Goal: Task Accomplishment & Management: Use online tool/utility

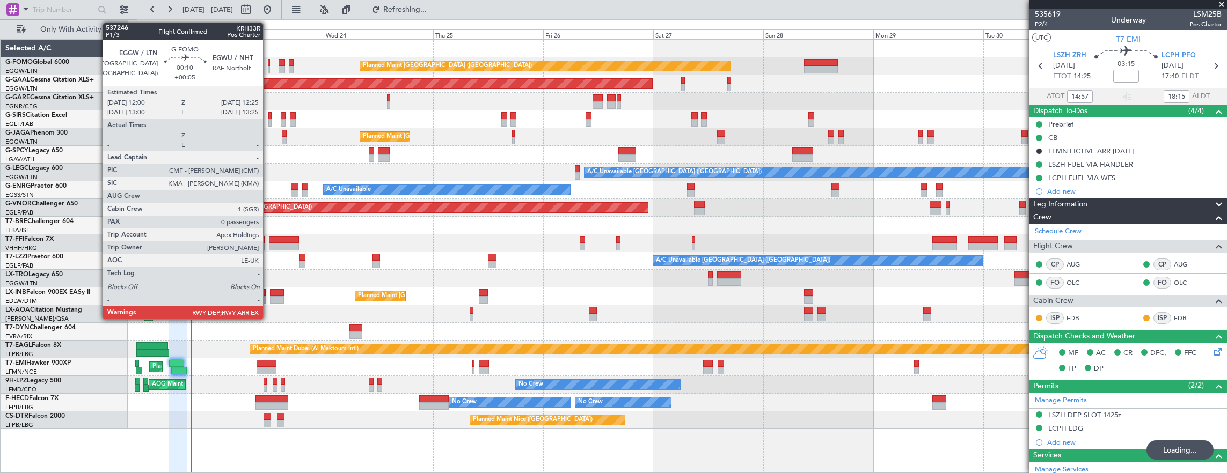
click at [230, 61] on div at bounding box center [234, 63] width 30 height 8
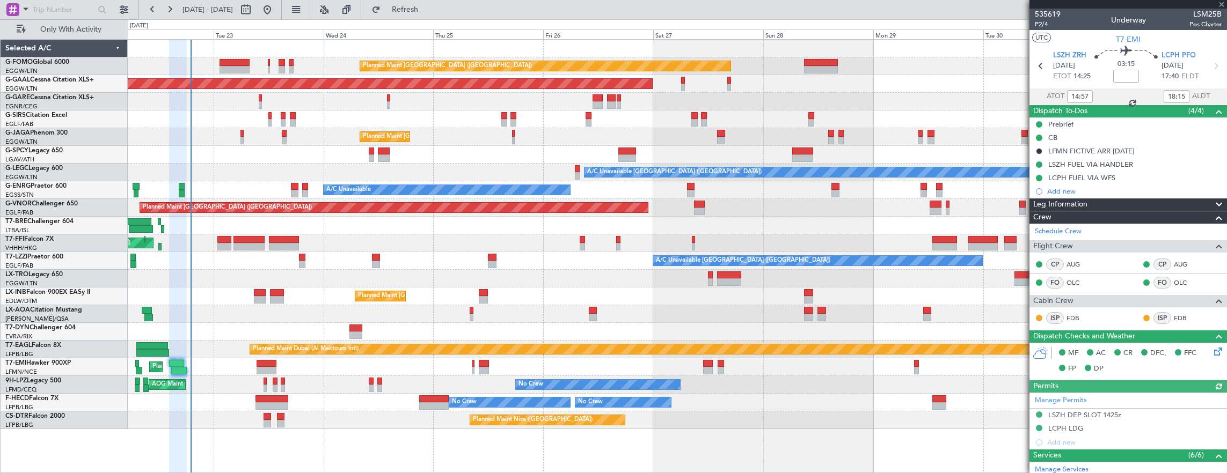
type input "-00:10"
type input "2"
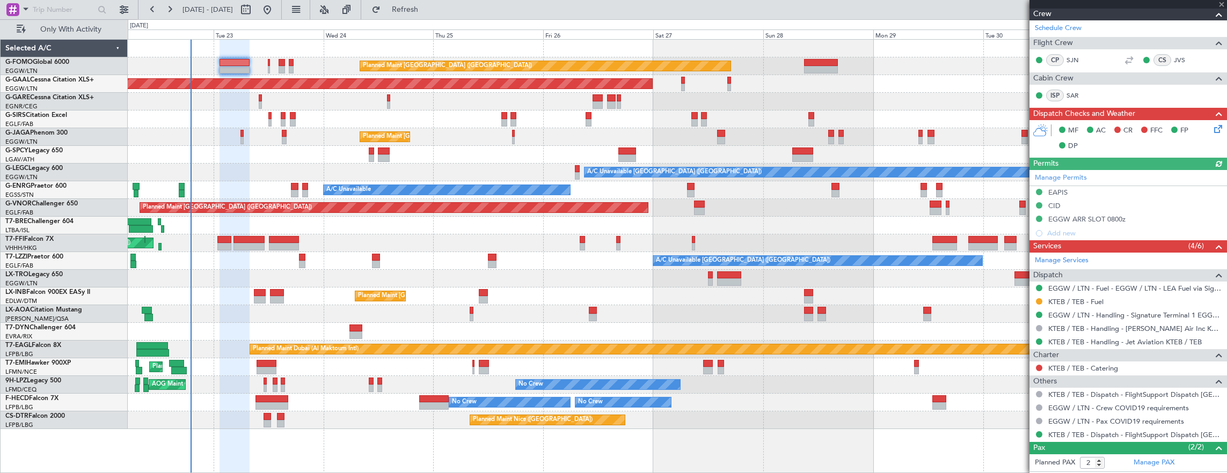
scroll to position [234, 0]
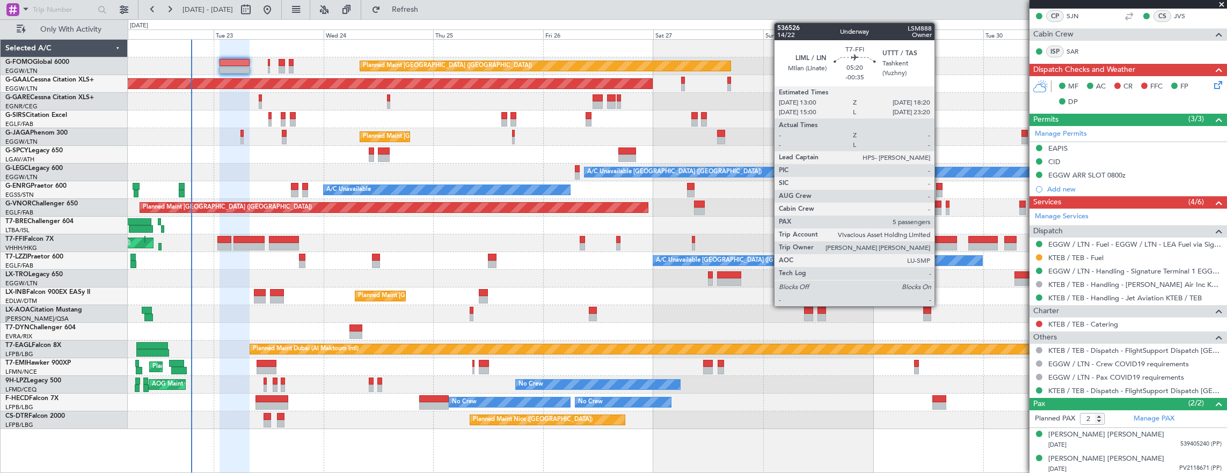
click at [940, 239] on div at bounding box center [944, 240] width 25 height 8
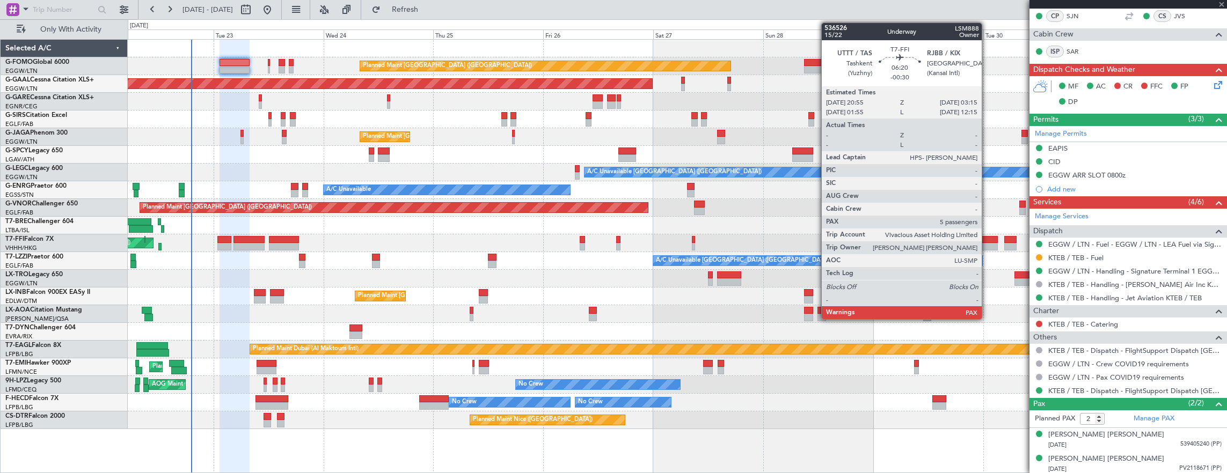
type input "-00:35"
type input "5"
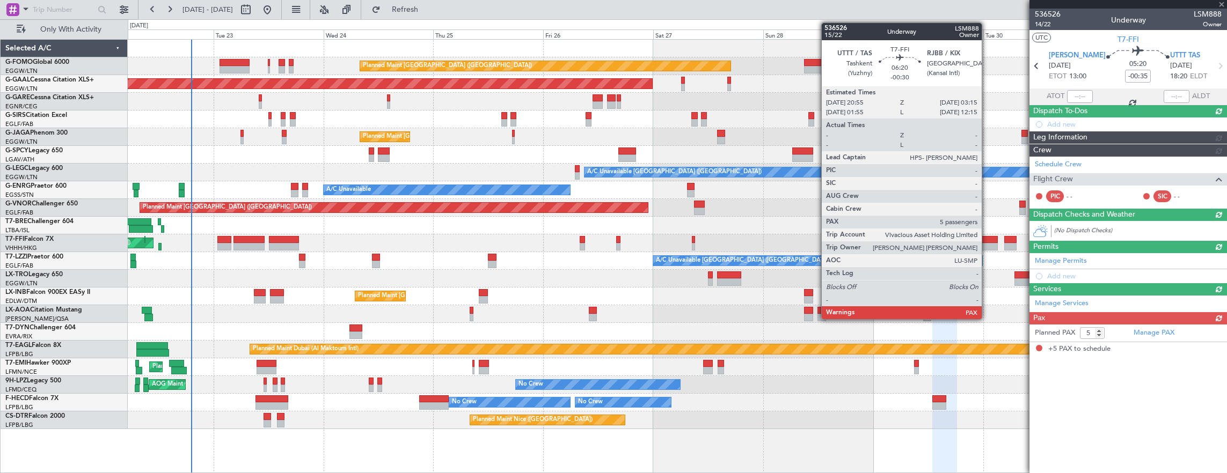
scroll to position [0, 0]
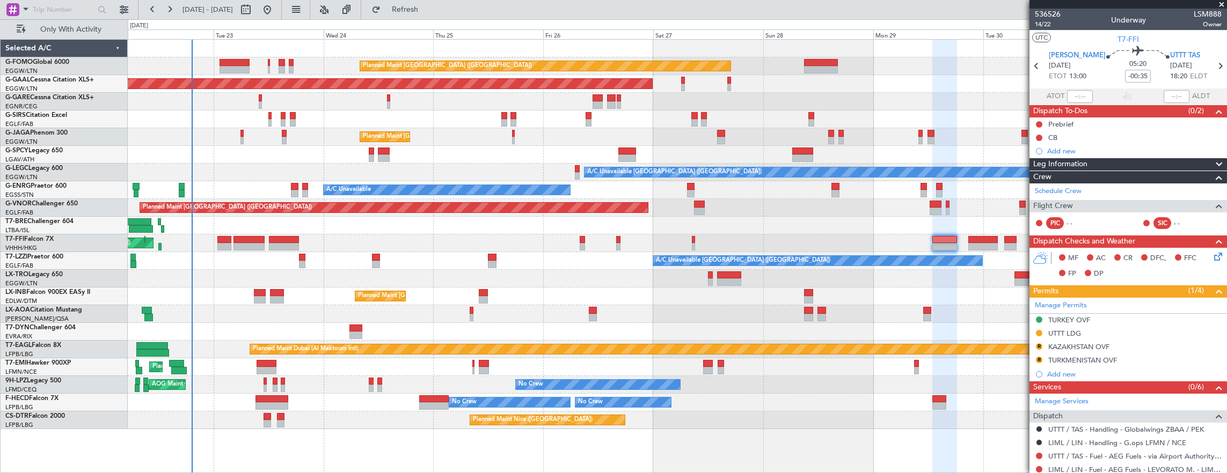
click at [482, 163] on div "Planned Maint [GEOGRAPHIC_DATA] ([GEOGRAPHIC_DATA]) Planned [GEOGRAPHIC_DATA] O…" at bounding box center [677, 235] width 1099 height 390
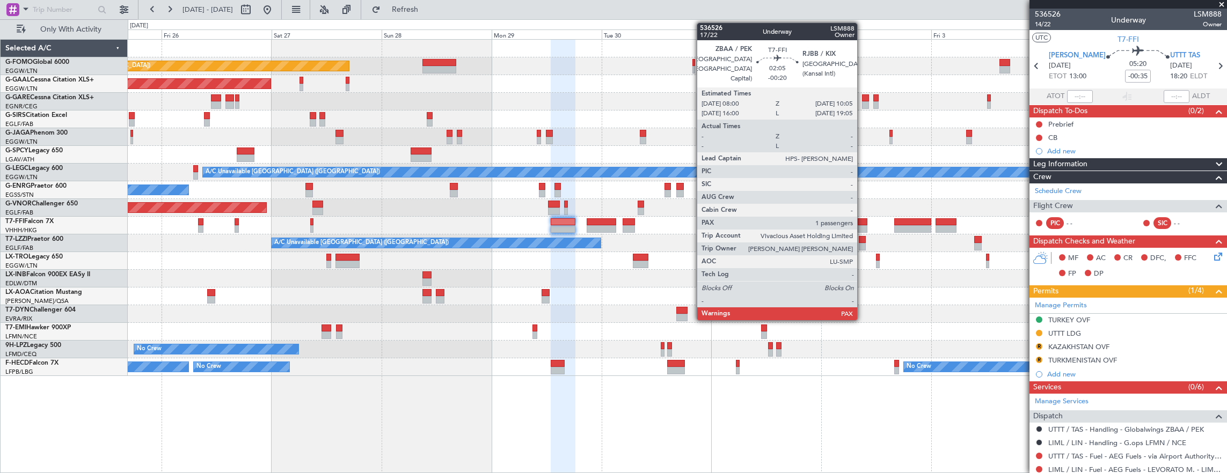
click at [862, 221] on div at bounding box center [862, 222] width 10 height 8
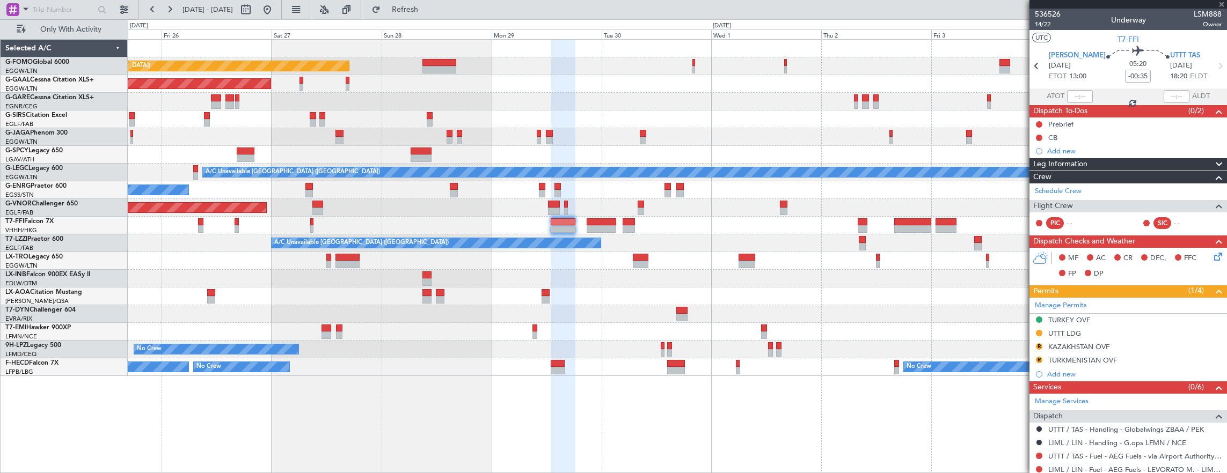
type input "-00:20"
type input "1"
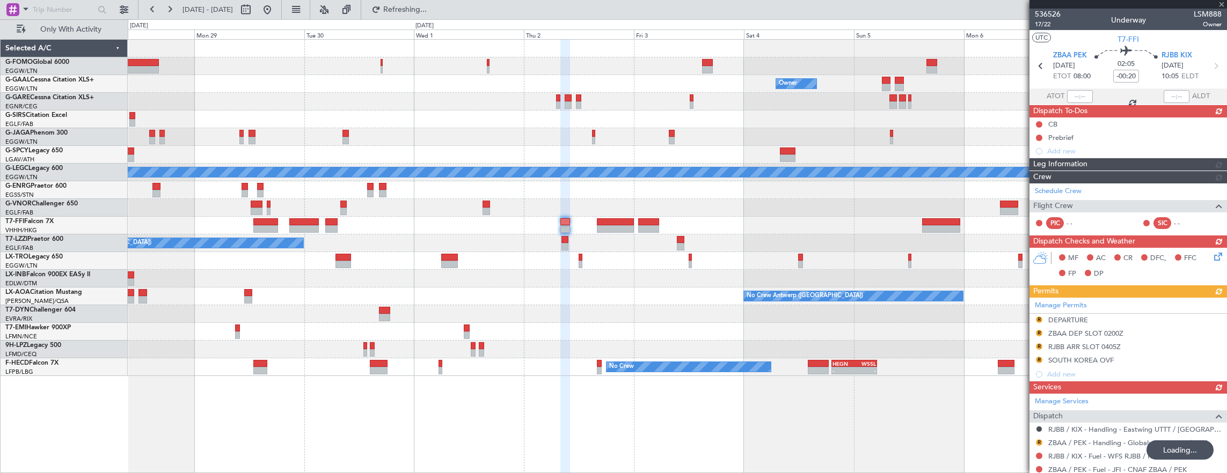
click at [682, 233] on div "Planned Maint [GEOGRAPHIC_DATA] ([GEOGRAPHIC_DATA]) Owner Owner Planned [GEOGRA…" at bounding box center [677, 208] width 1099 height 336
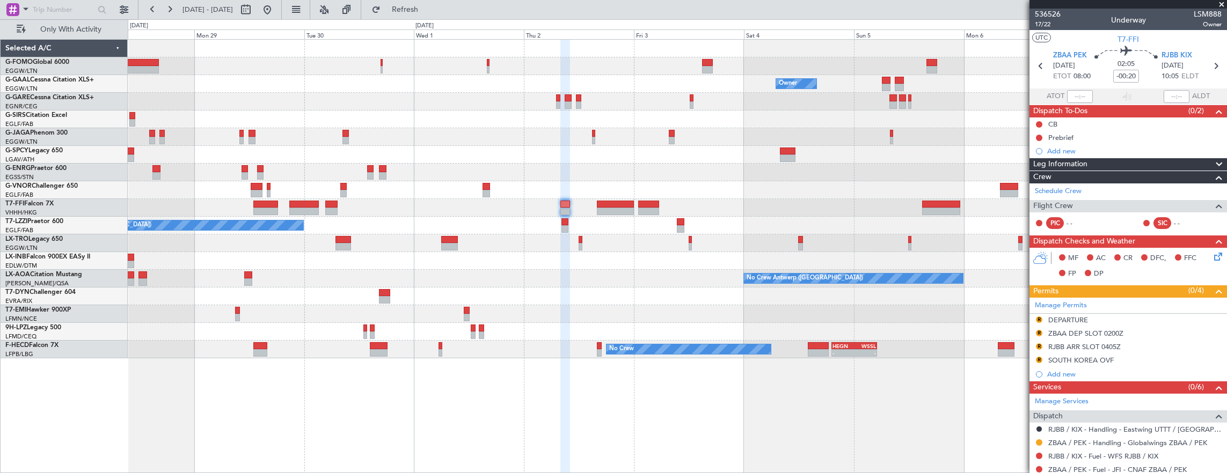
click at [789, 246] on div "Planned Maint [GEOGRAPHIC_DATA] ([GEOGRAPHIC_DATA]) Owner Owner Planned [GEOGRA…" at bounding box center [677, 199] width 1099 height 319
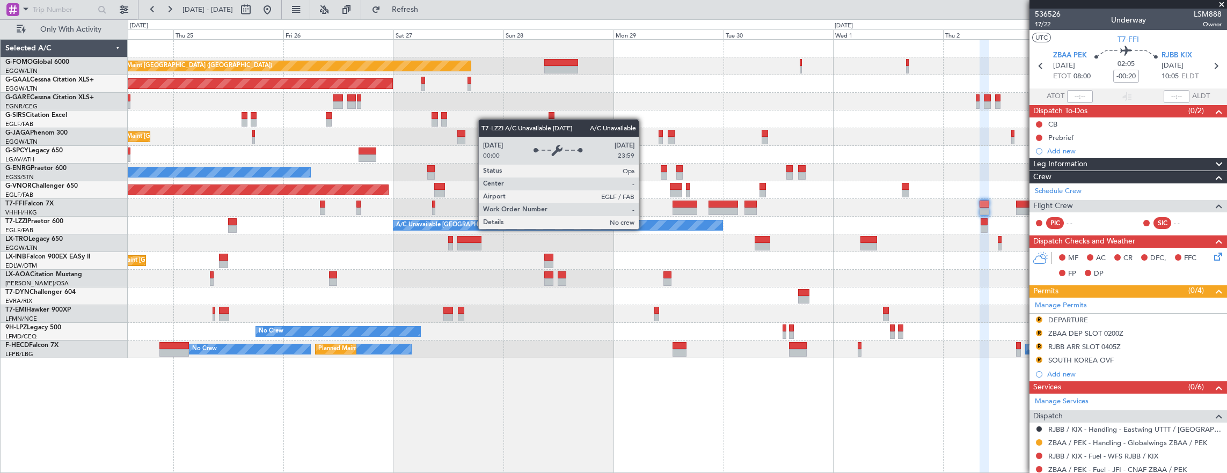
click at [846, 243] on div "Planned Maint [GEOGRAPHIC_DATA] ([GEOGRAPHIC_DATA]) Owner Planned [GEOGRAPHIC_D…" at bounding box center [677, 199] width 1099 height 319
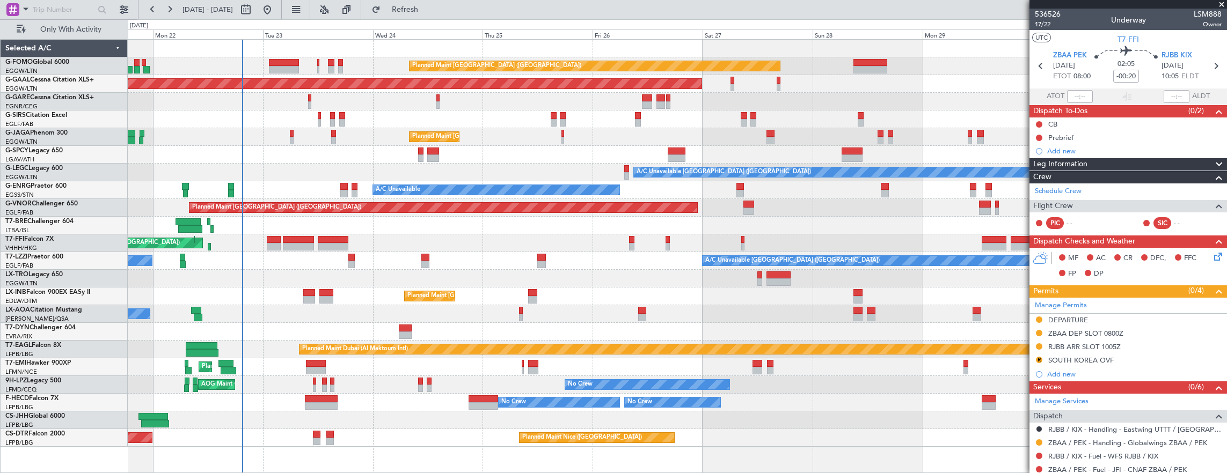
click at [265, 239] on div "Planned Maint Tianjin ([GEOGRAPHIC_DATA])" at bounding box center [677, 243] width 1099 height 18
